Goal: Transaction & Acquisition: Purchase product/service

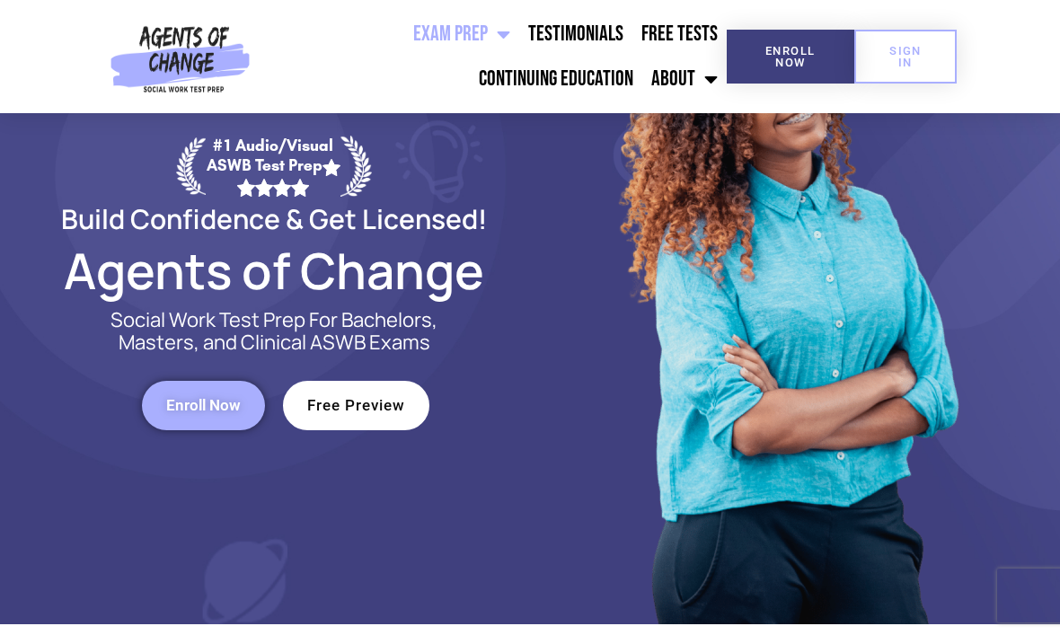
scroll to position [146, 0]
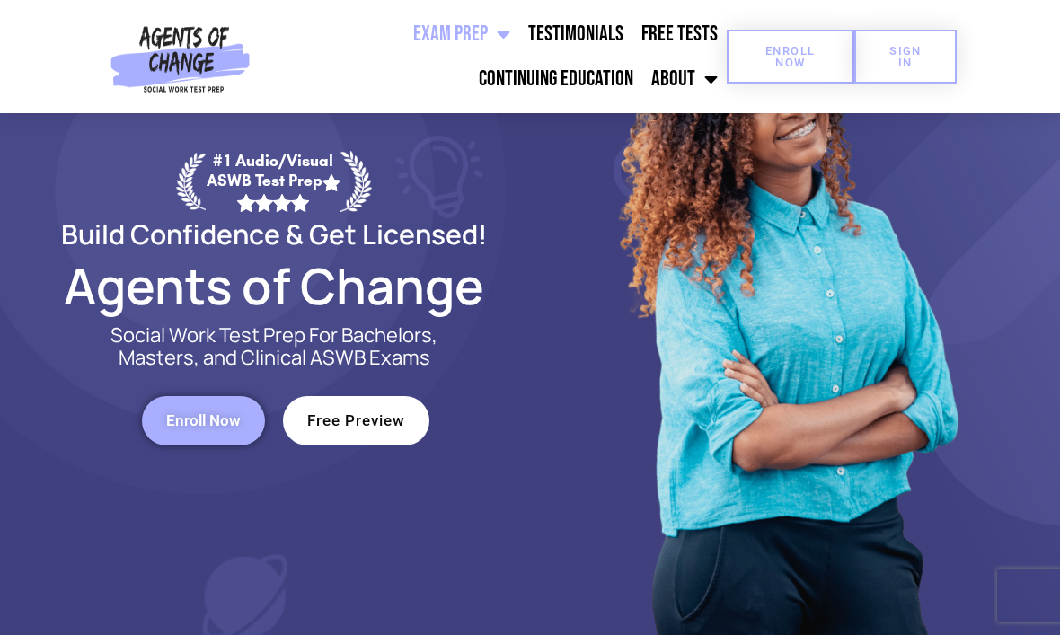
click at [780, 63] on span "Enroll Now" at bounding box center [791, 56] width 71 height 23
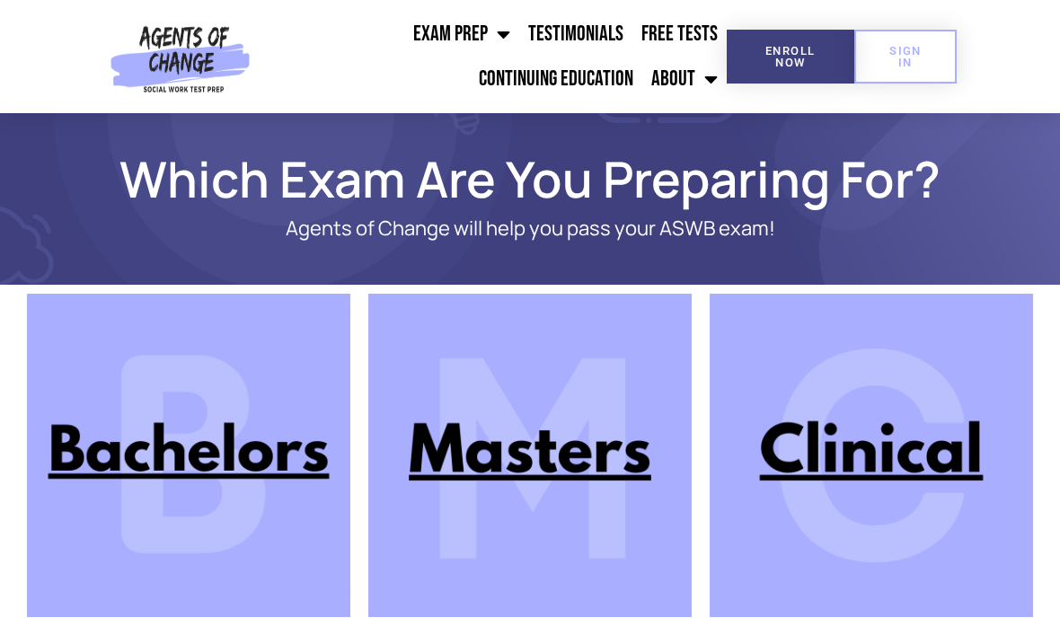
click at [562, 446] on img at bounding box center [529, 455] width 323 height 323
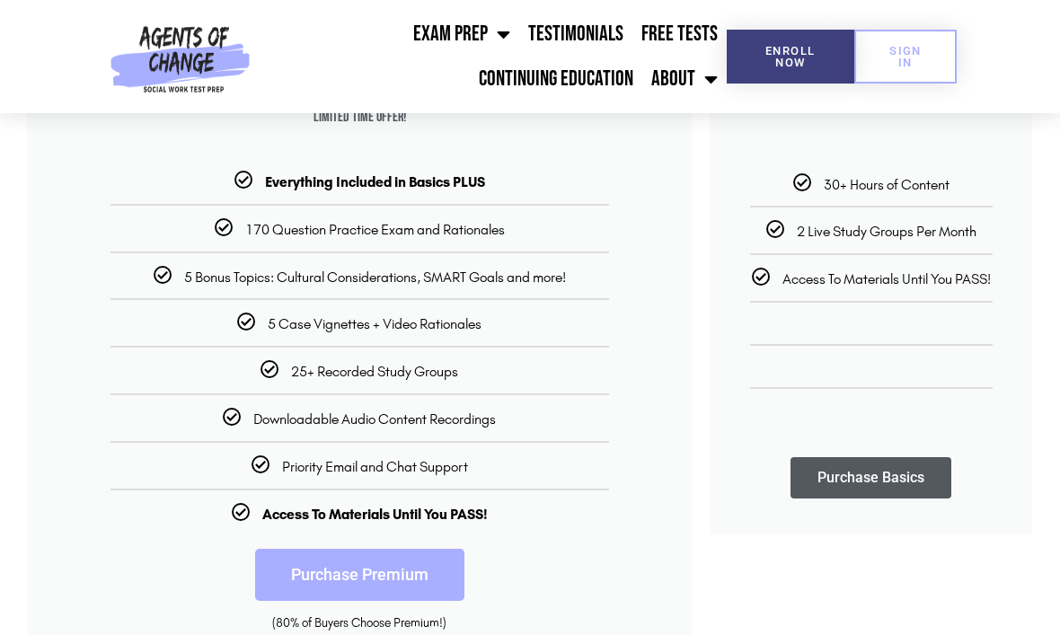
scroll to position [398, 0]
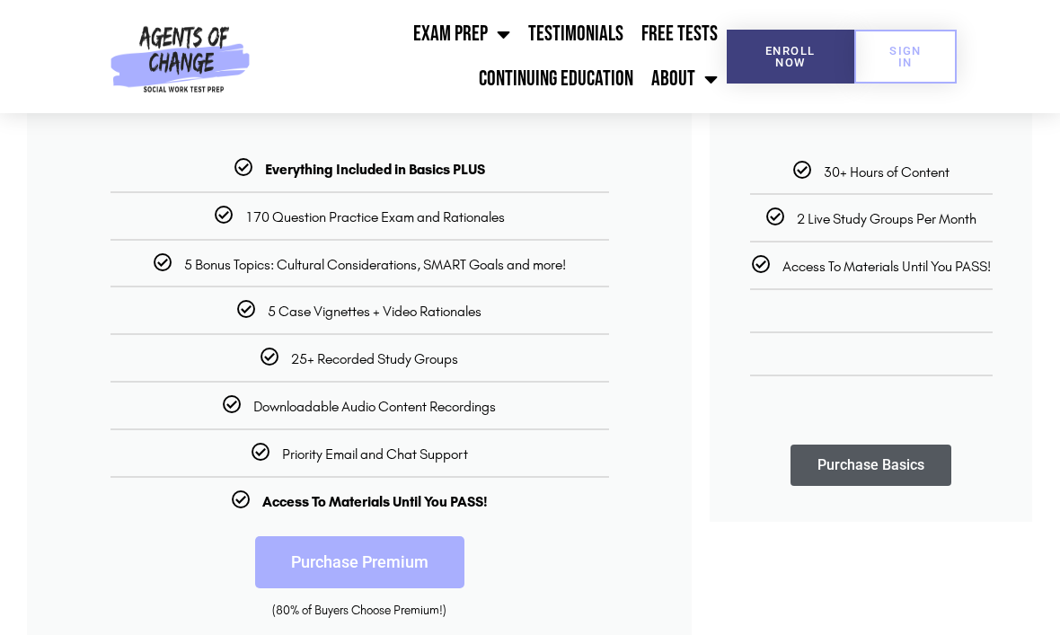
click at [305, 562] on link "Purchase Premium" at bounding box center [359, 562] width 209 height 52
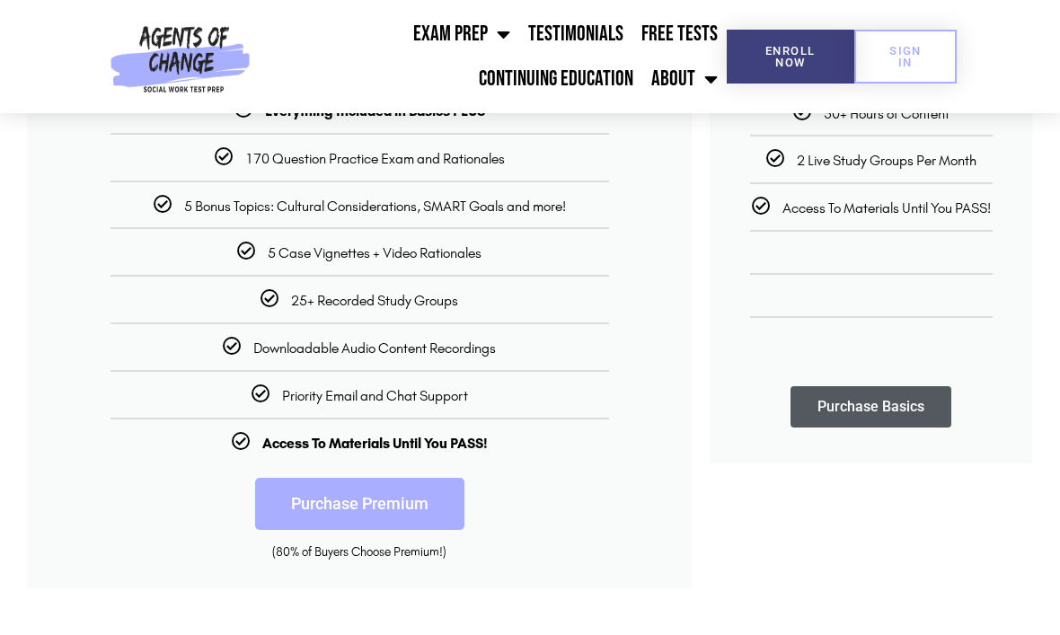
scroll to position [459, 0]
